Goal: Task Accomplishment & Management: Use online tool/utility

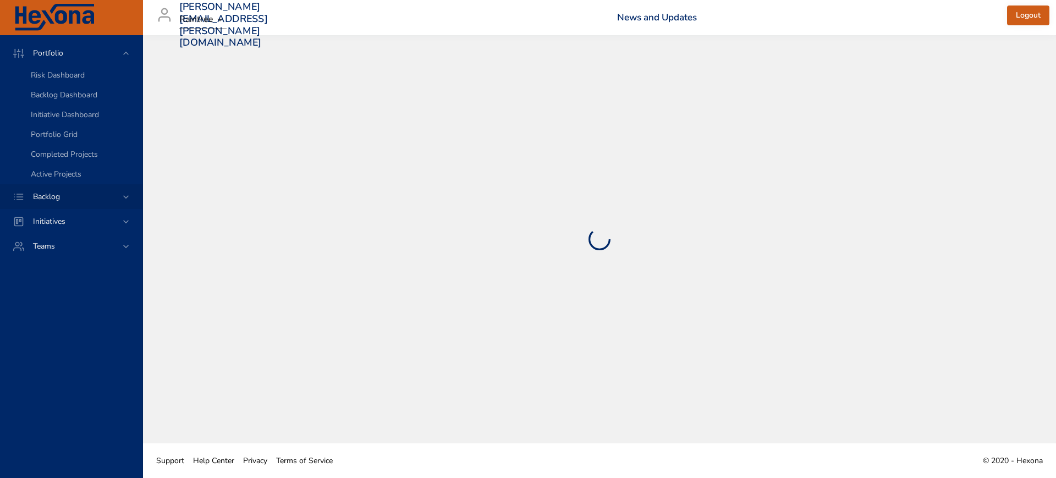
click at [122, 197] on icon at bounding box center [126, 196] width 11 height 11
click at [60, 99] on span "Backlog Details" at bounding box center [57, 100] width 53 height 10
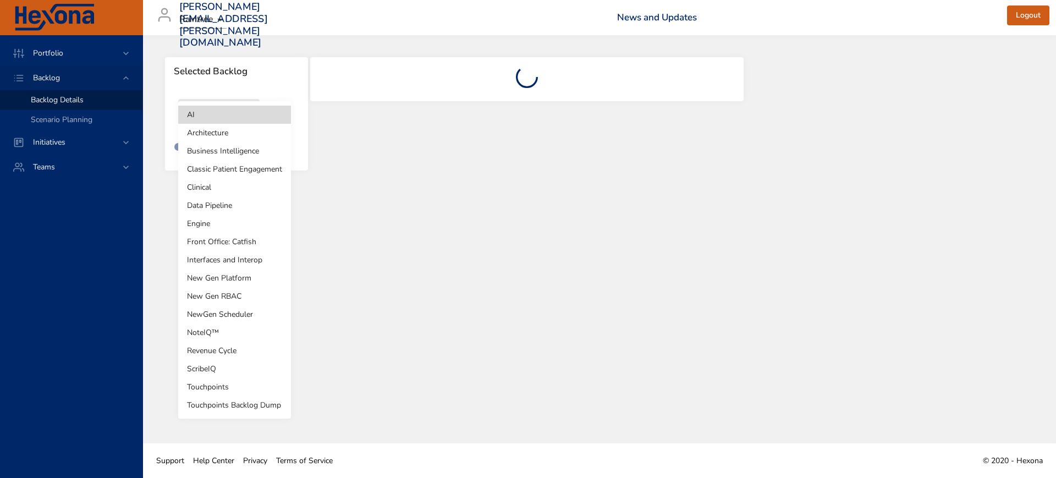
click at [248, 113] on body "Portfolio Backlog Backlog Details Scenario Planning Initiatives Teams [PERSON_N…" at bounding box center [528, 239] width 1056 height 478
click at [232, 350] on li "Revenue Cycle" at bounding box center [234, 351] width 113 height 18
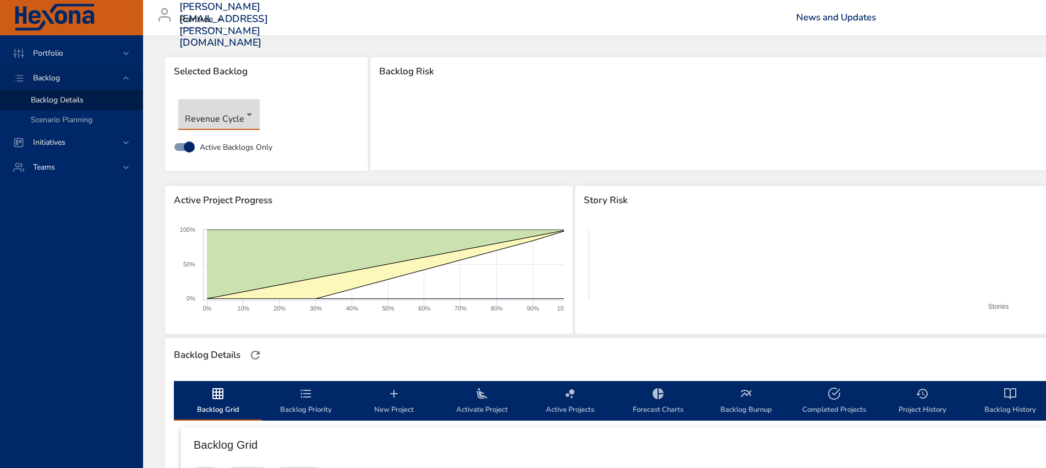
type input "**"
type input "*"
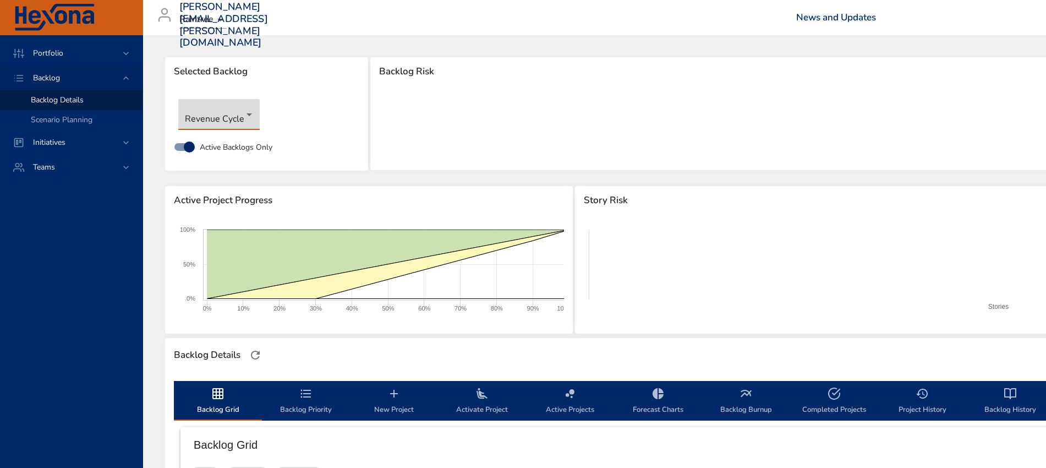
type input "*"
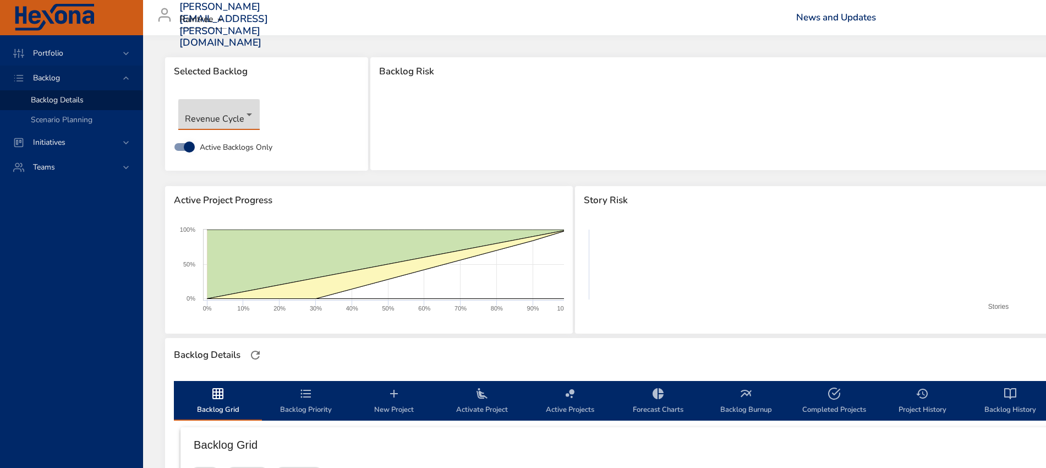
type input "*"
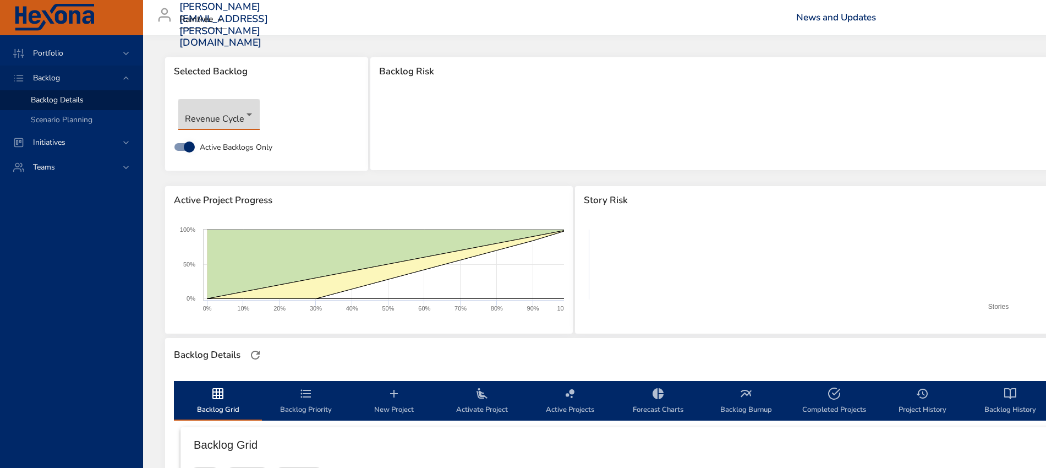
type input "*"
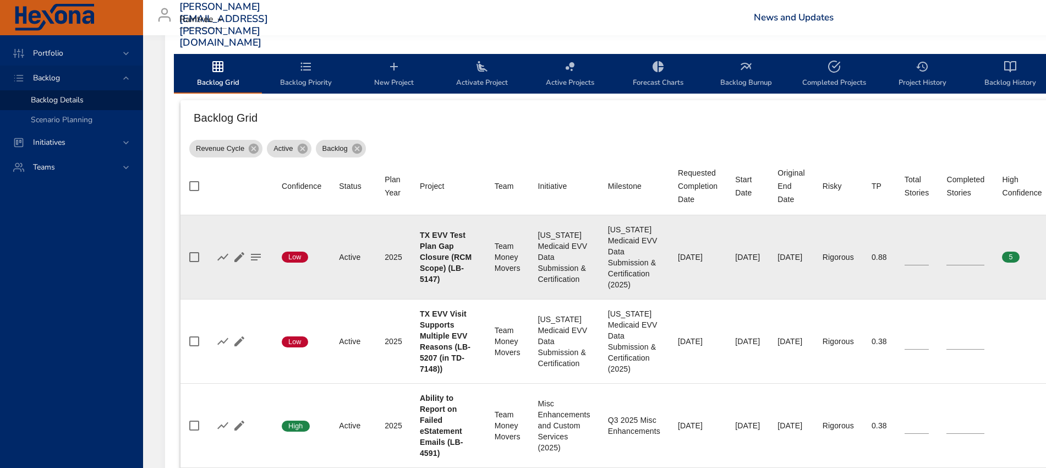
scroll to position [344, 0]
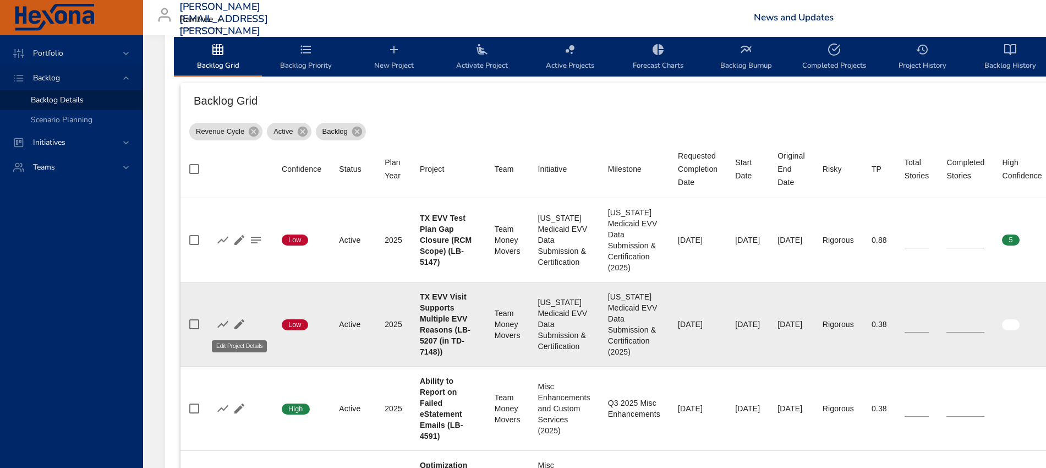
click at [242, 322] on icon "button" at bounding box center [239, 324] width 10 height 10
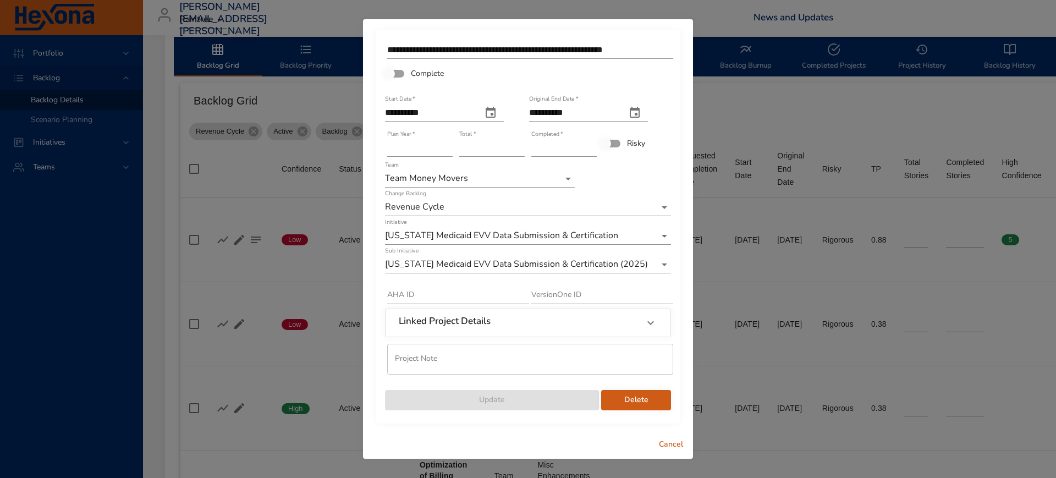
type input "*"
click at [593, 145] on input "*" at bounding box center [564, 148] width 65 height 18
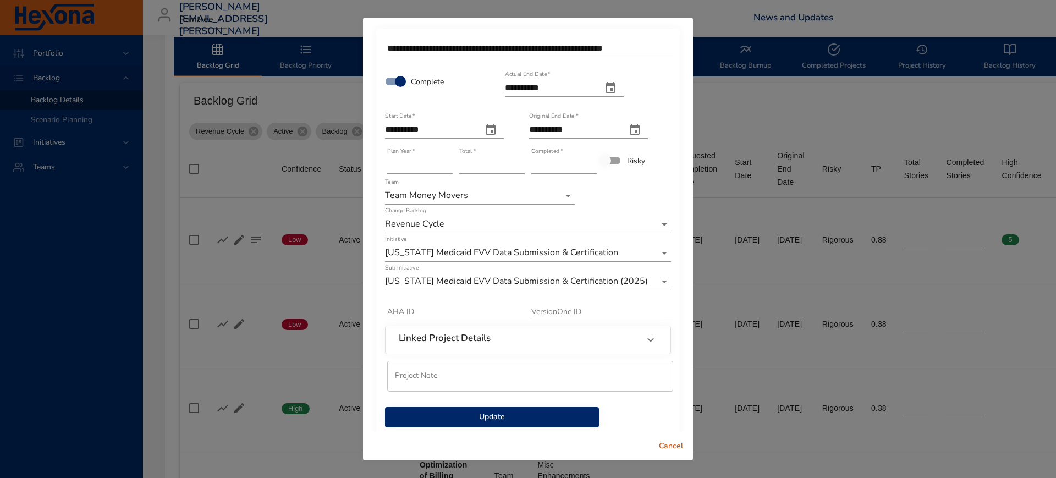
click at [480, 419] on span "Update" at bounding box center [492, 417] width 196 height 14
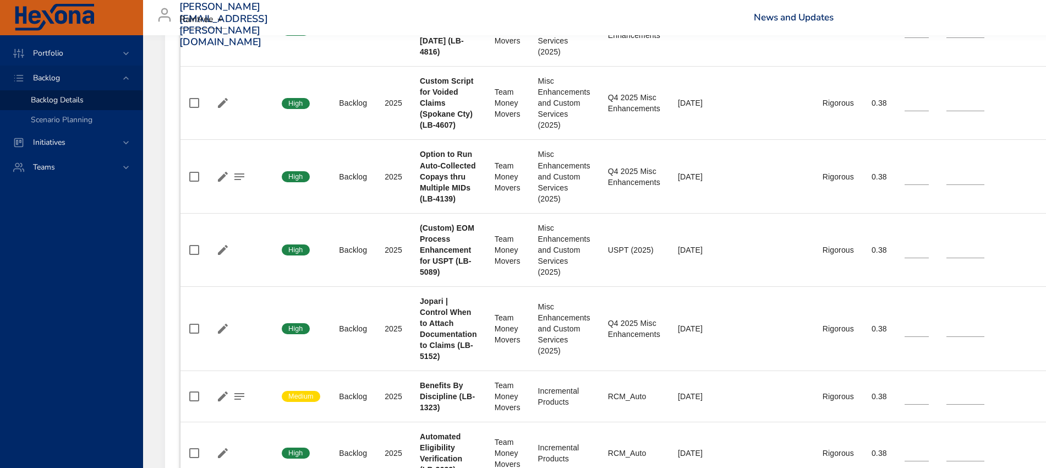
scroll to position [1101, 0]
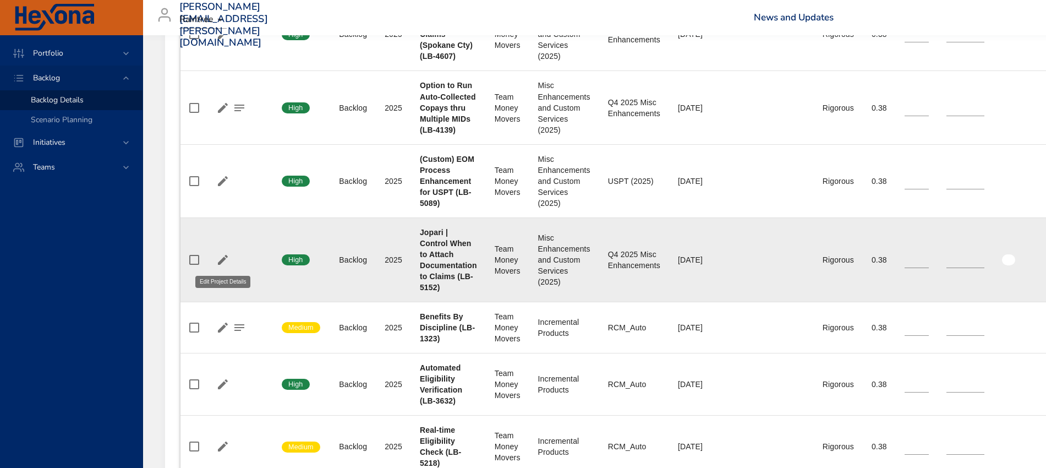
click at [223, 259] on icon "button" at bounding box center [223, 260] width 10 height 10
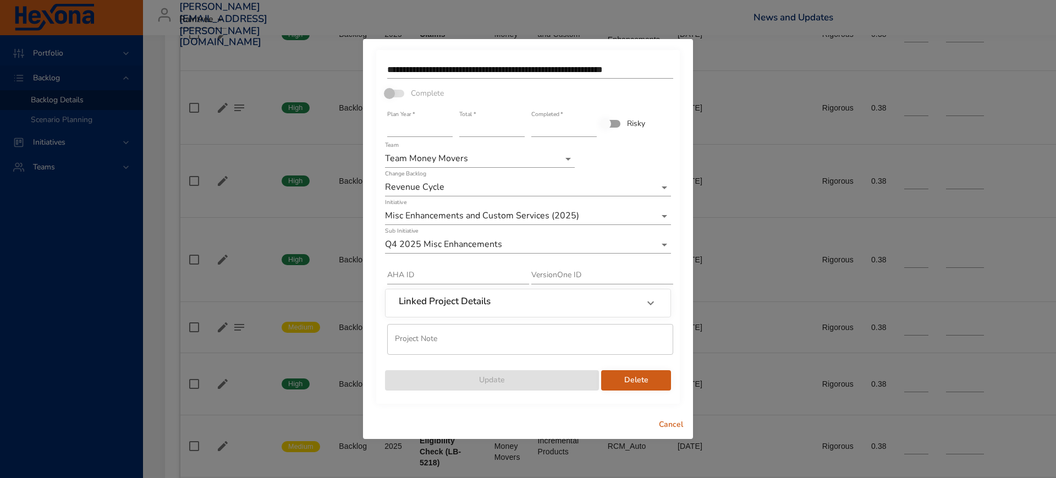
type input "*"
click at [523, 124] on input "*" at bounding box center [491, 128] width 65 height 18
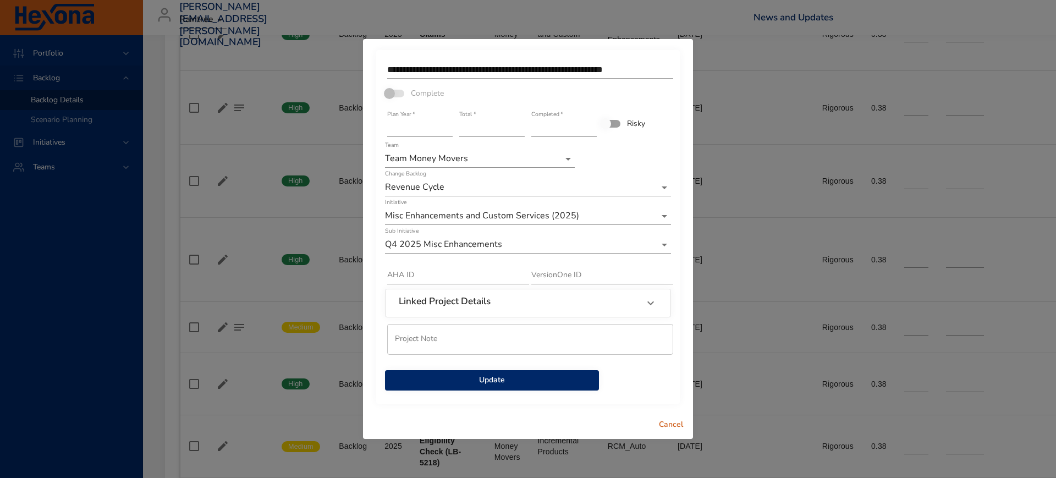
click at [501, 381] on span "Update" at bounding box center [492, 381] width 196 height 14
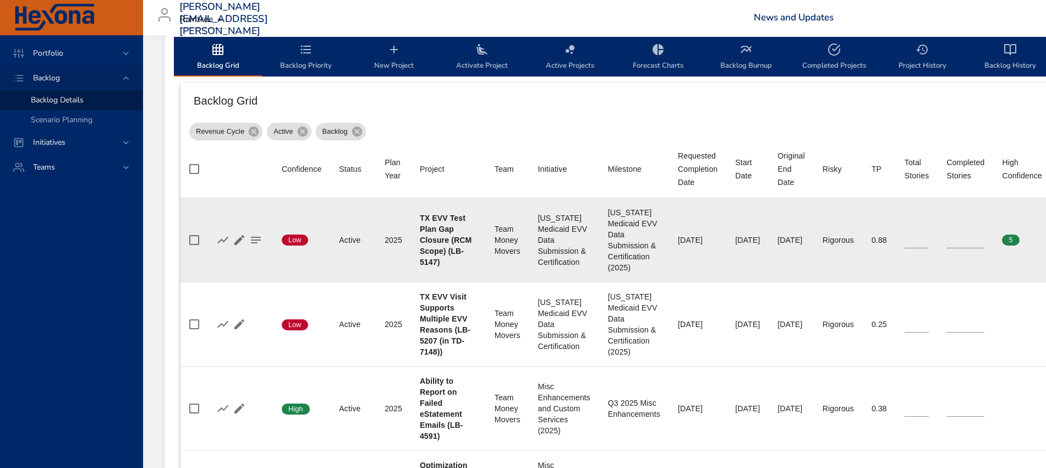
scroll to position [0, 0]
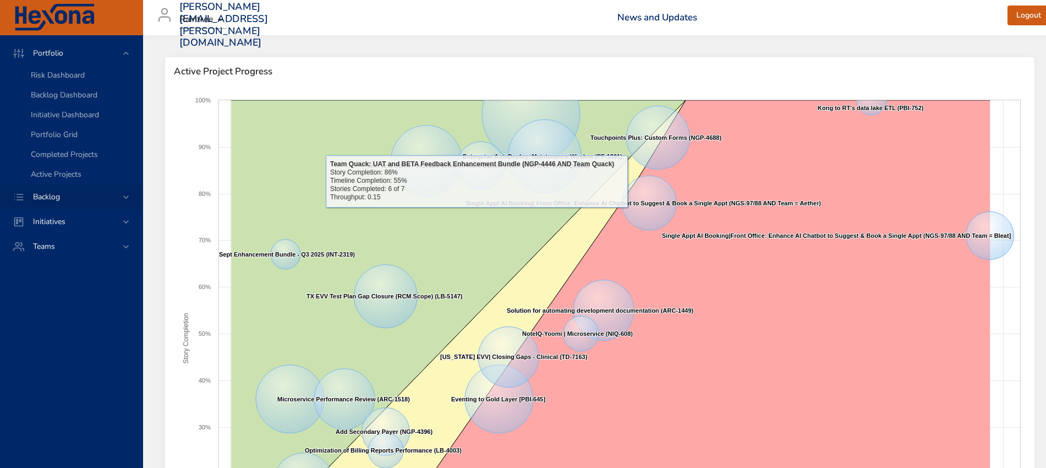
click at [119, 194] on div "Backlog" at bounding box center [72, 197] width 96 height 12
click at [69, 99] on span "Backlog Details" at bounding box center [57, 100] width 53 height 10
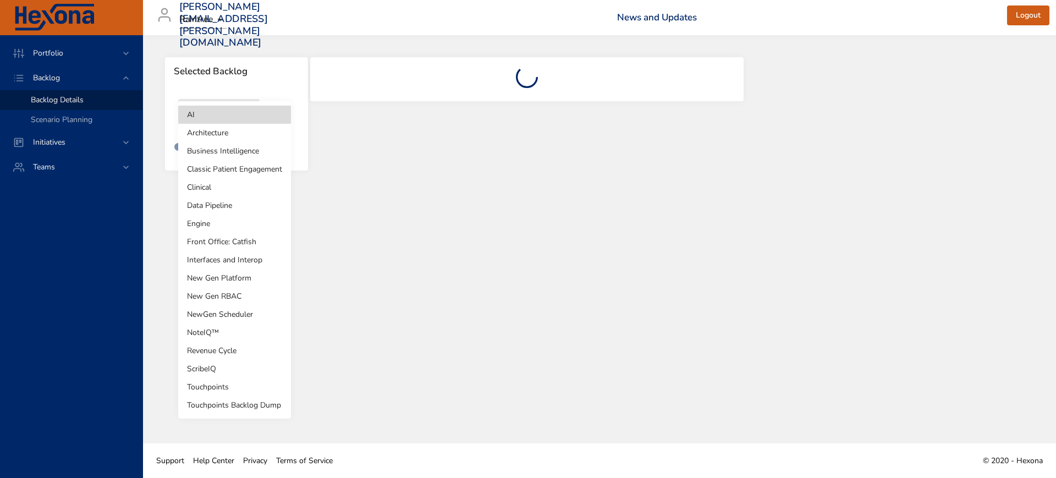
click at [230, 117] on body "Portfolio Backlog Backlog Details Scenario Planning Initiatives Teams [PERSON_N…" at bounding box center [528, 239] width 1056 height 478
click at [231, 354] on li "Revenue Cycle" at bounding box center [234, 351] width 113 height 18
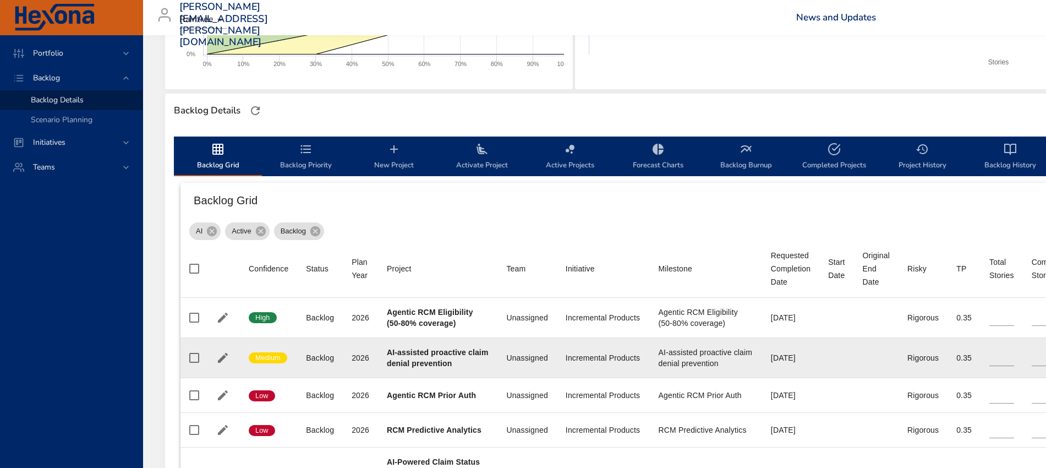
scroll to position [275, 0]
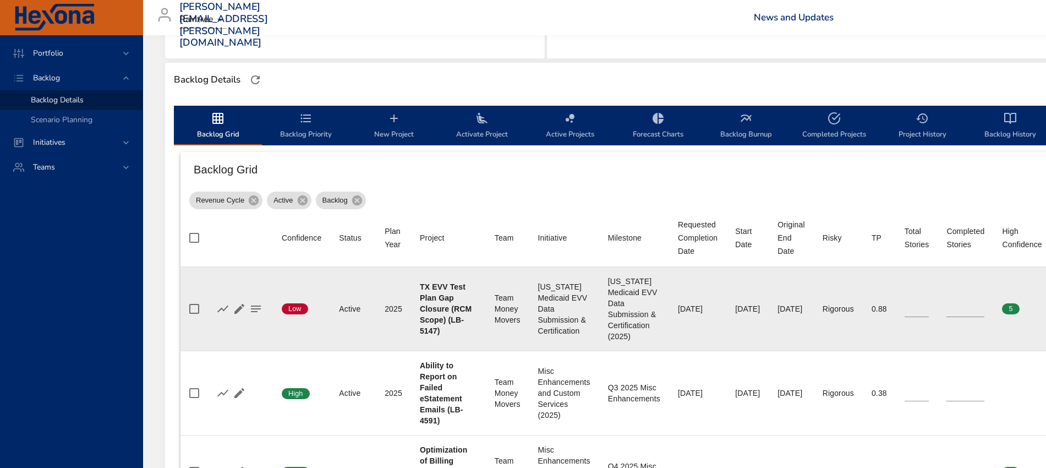
type input "**"
type input "*"
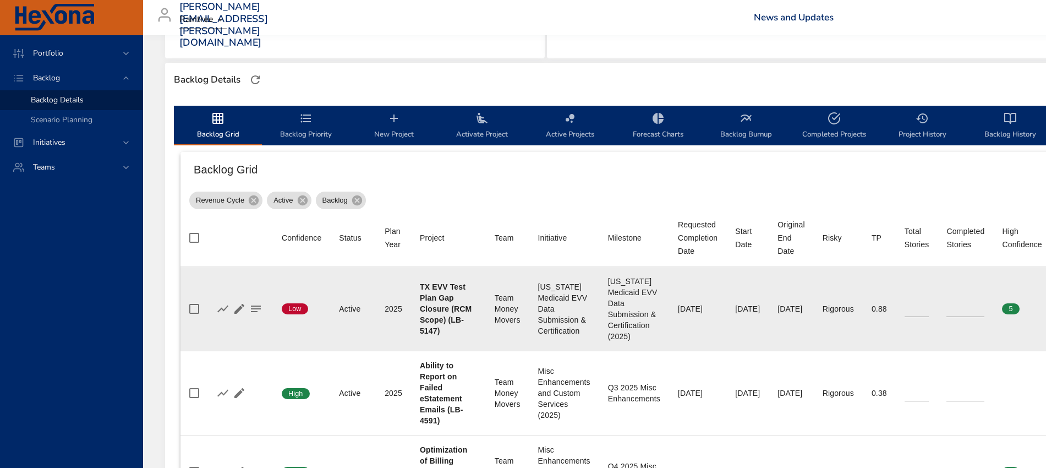
type input "*"
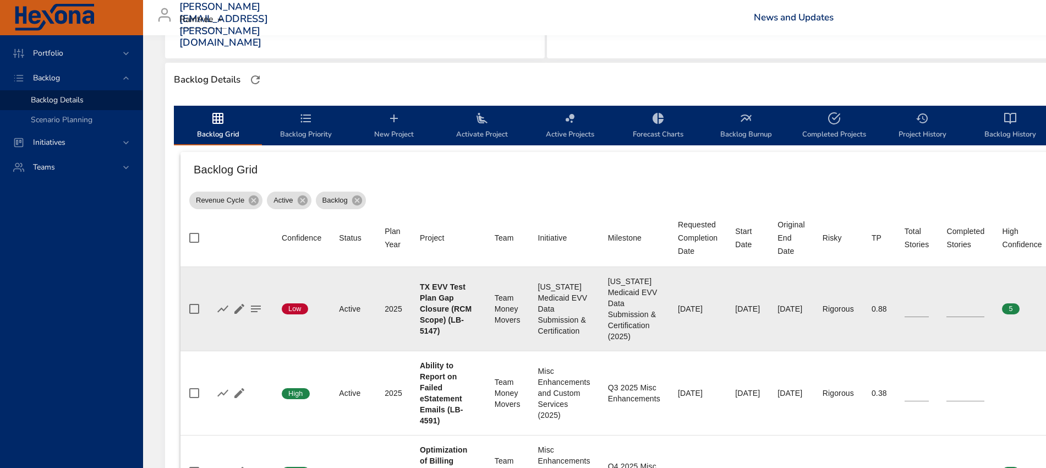
type input "*"
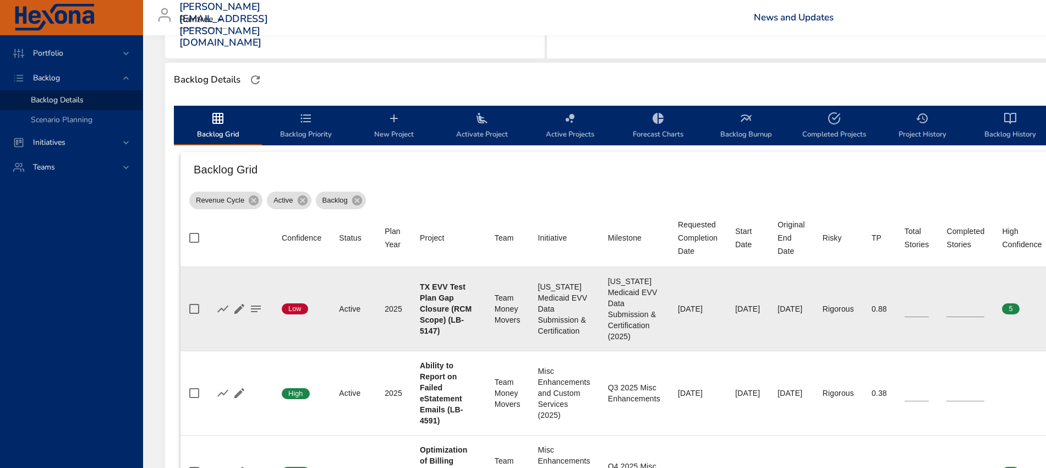
type input "*"
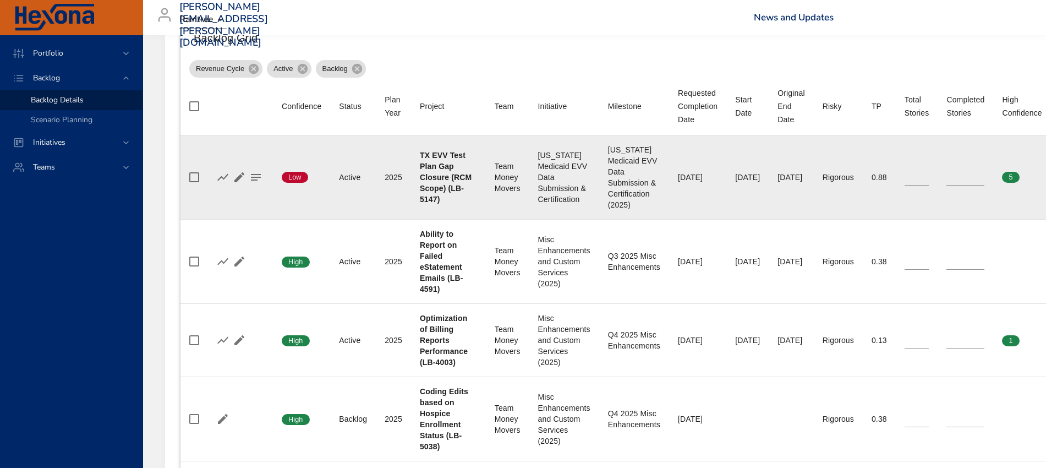
scroll to position [413, 0]
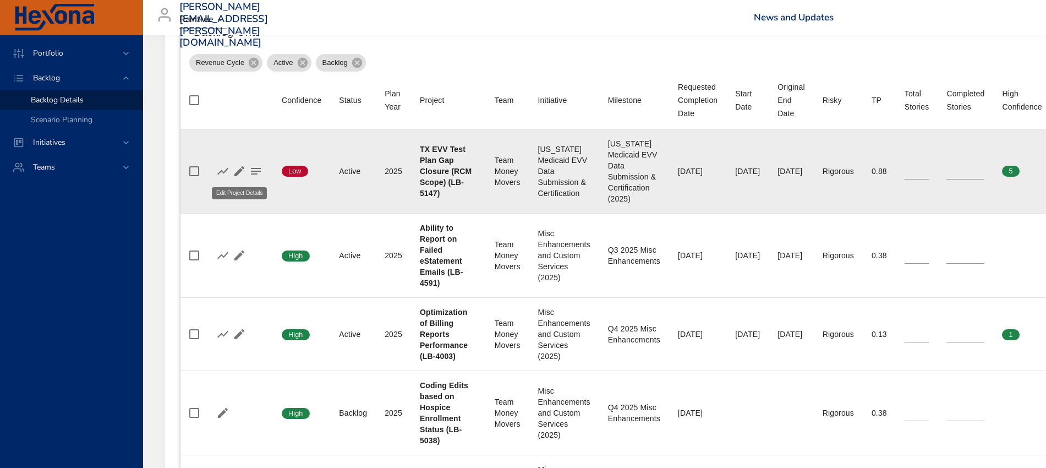
click at [237, 171] on icon "button" at bounding box center [239, 171] width 13 height 13
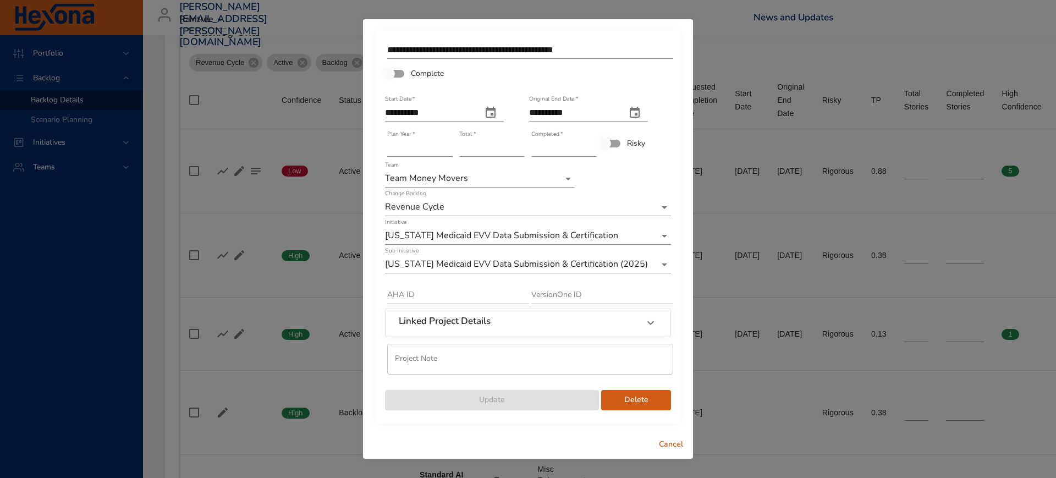
type input "*"
click at [593, 145] on input "*" at bounding box center [564, 148] width 65 height 18
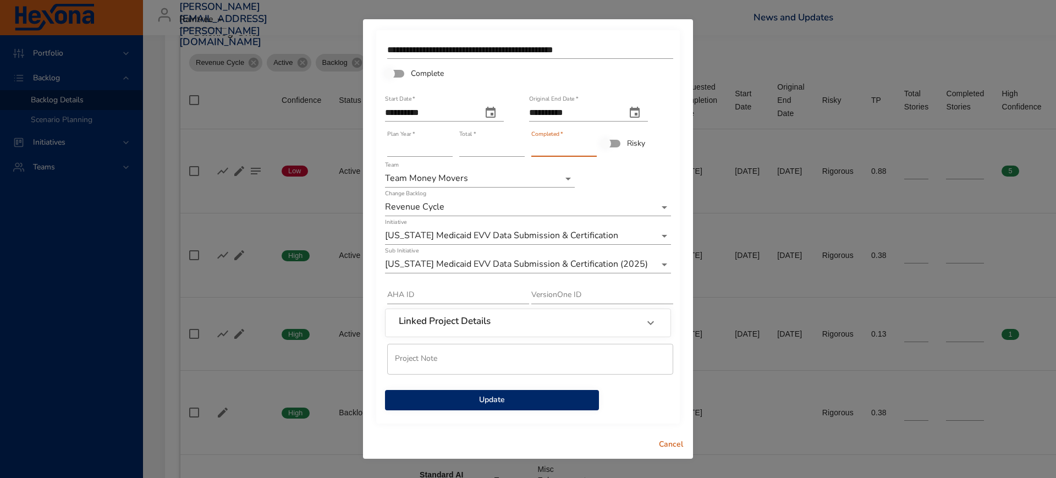
click at [494, 398] on span "Update" at bounding box center [492, 400] width 196 height 14
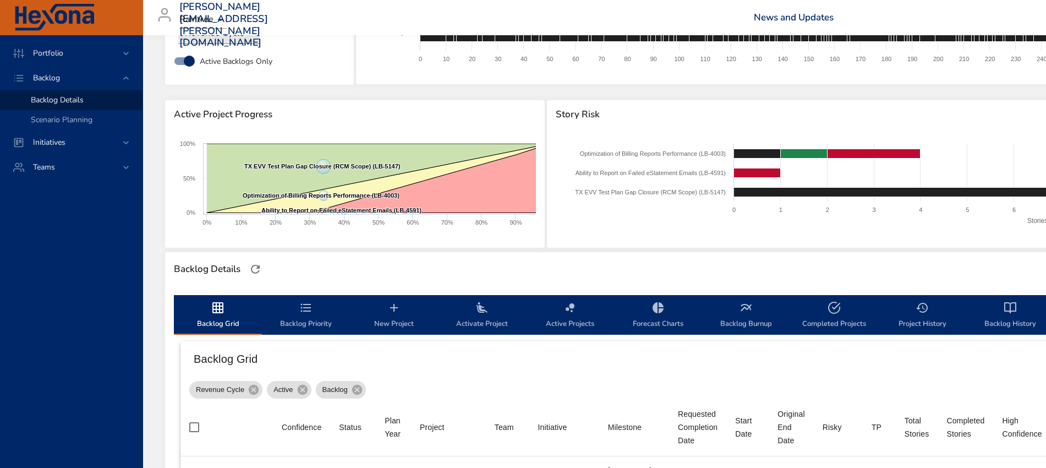
scroll to position [275, 0]
